Goal: Transaction & Acquisition: Purchase product/service

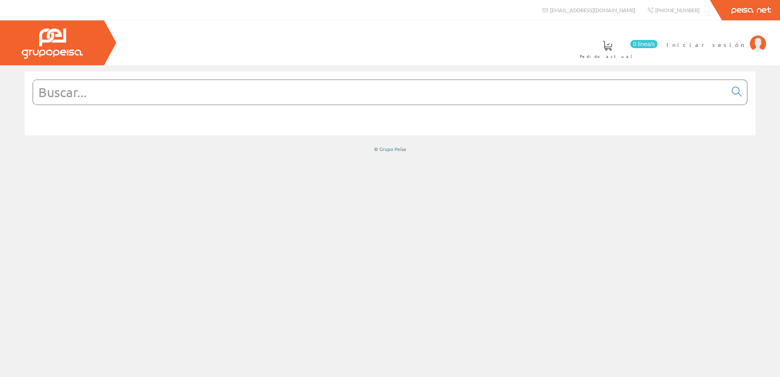
click at [242, 95] on input "text" at bounding box center [380, 92] width 694 height 24
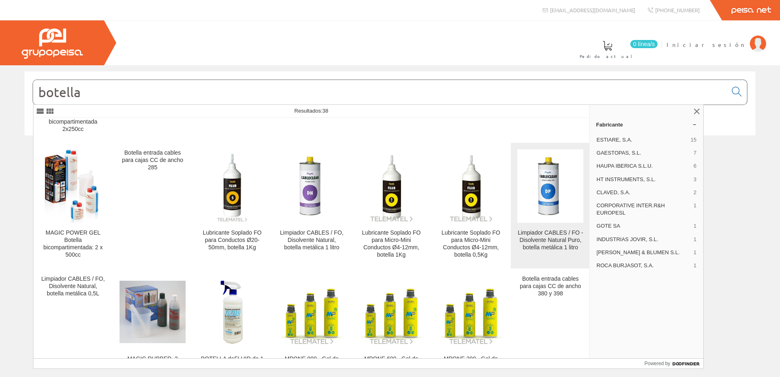
scroll to position [337, 0]
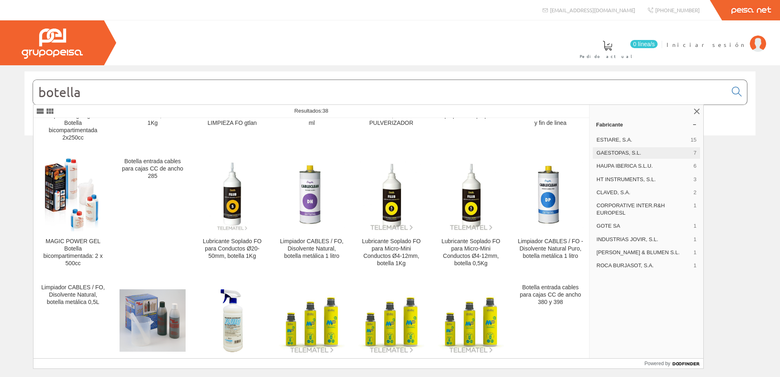
type input "botella"
click at [608, 150] on span "GAESTOPAS, S.L." at bounding box center [644, 152] width 94 height 7
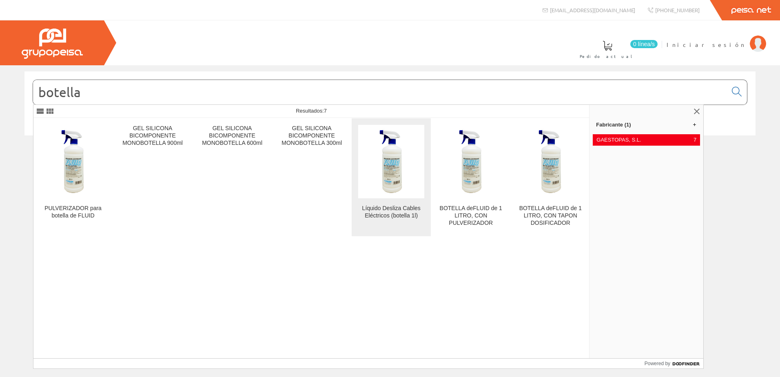
click at [389, 175] on img at bounding box center [391, 162] width 66 height 66
